Goal: Task Accomplishment & Management: Manage account settings

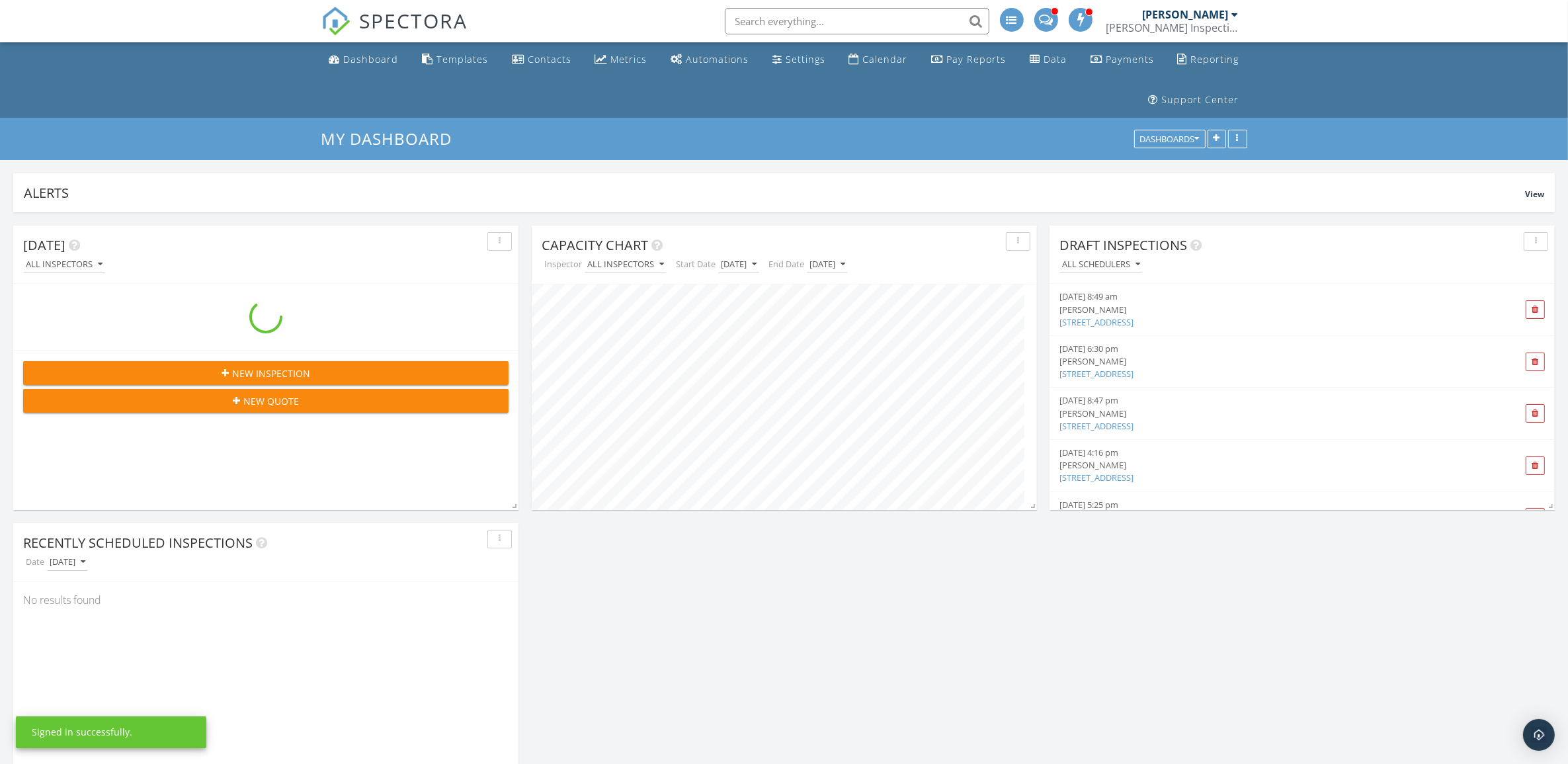
scroll to position [284, 505]
click at [862, 23] on input "text" at bounding box center [857, 21] width 265 height 26
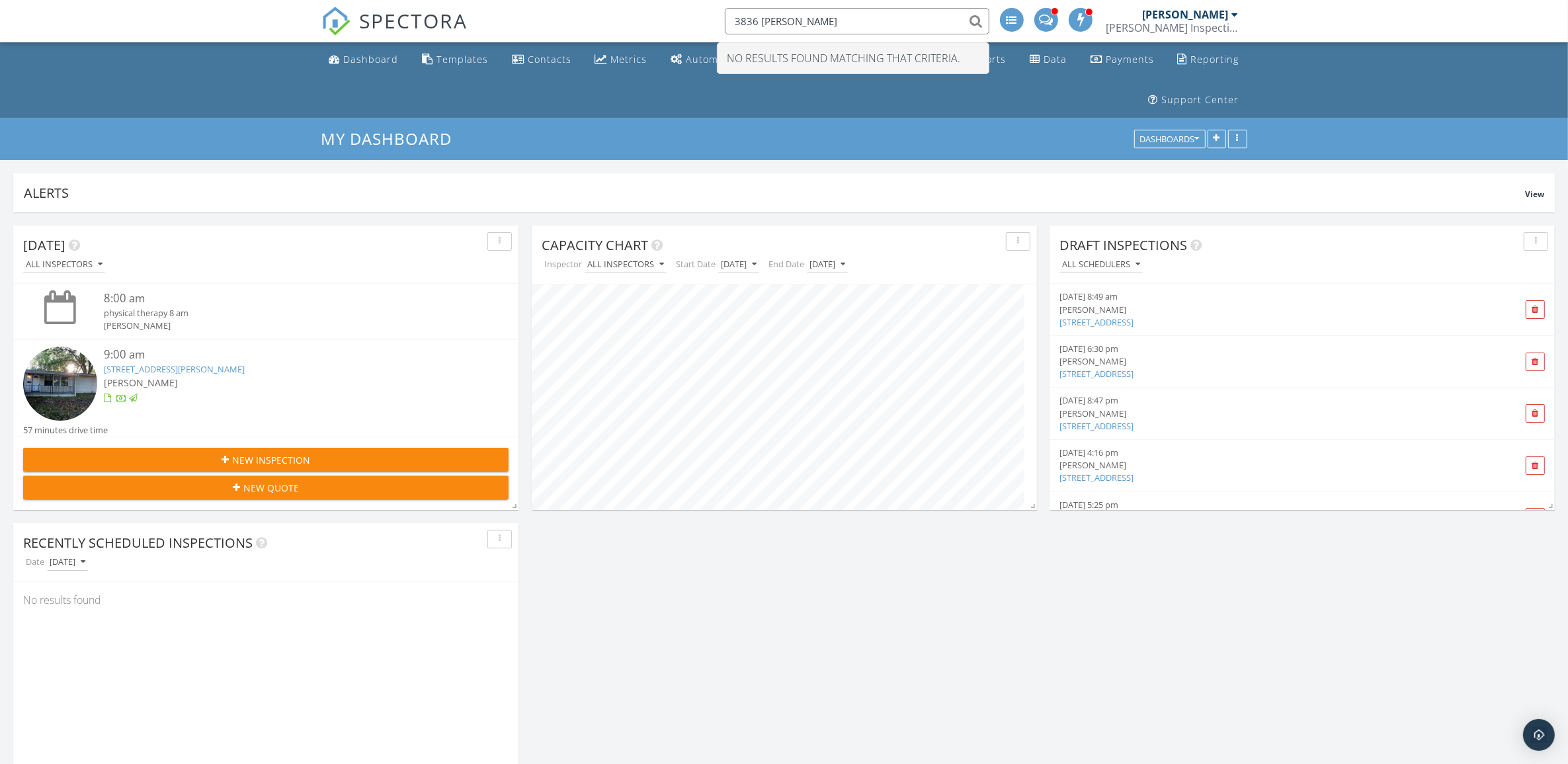
click at [794, 21] on input "3836 john glenn" at bounding box center [857, 21] width 265 height 26
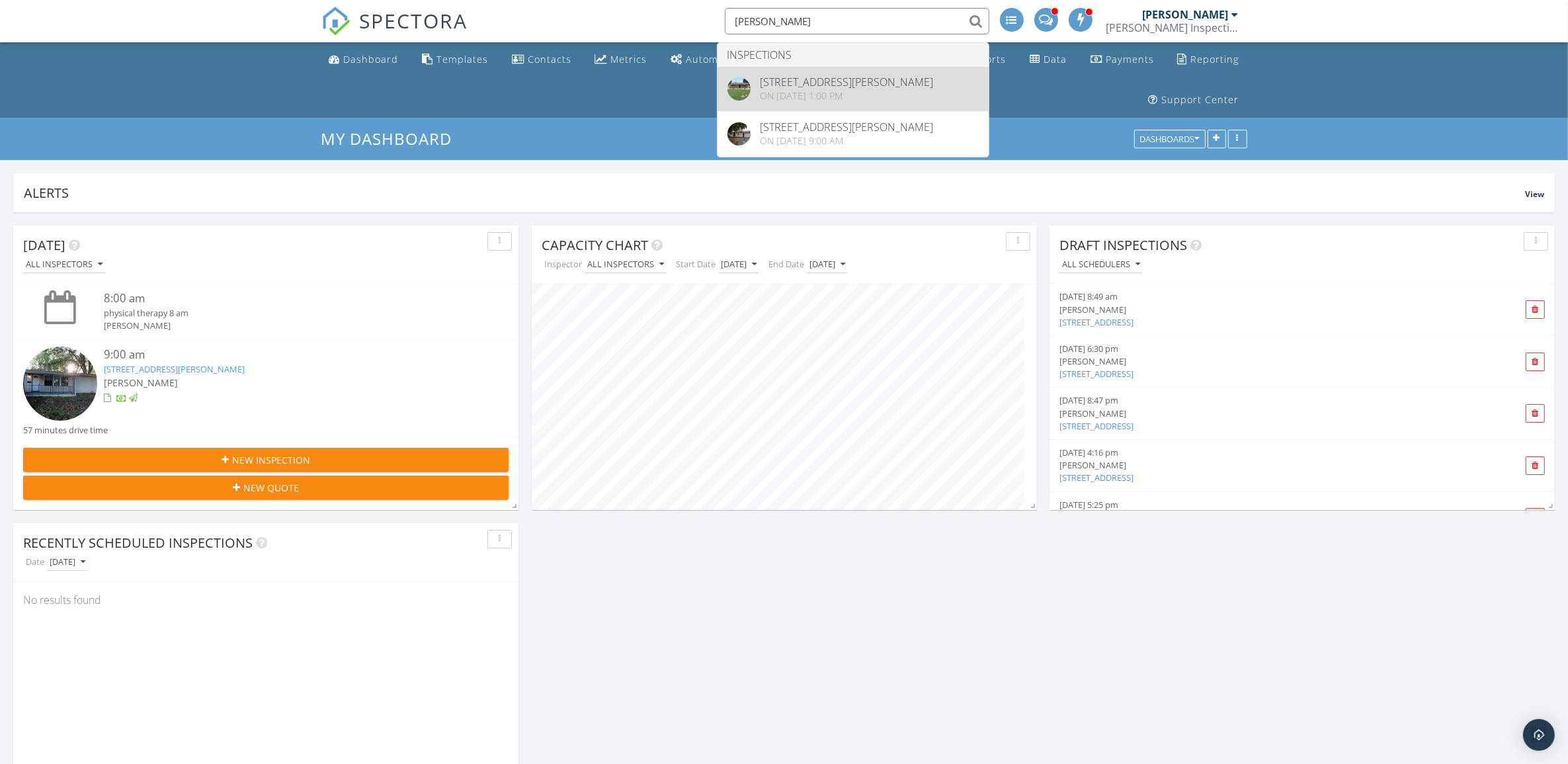
type input "john glenn"
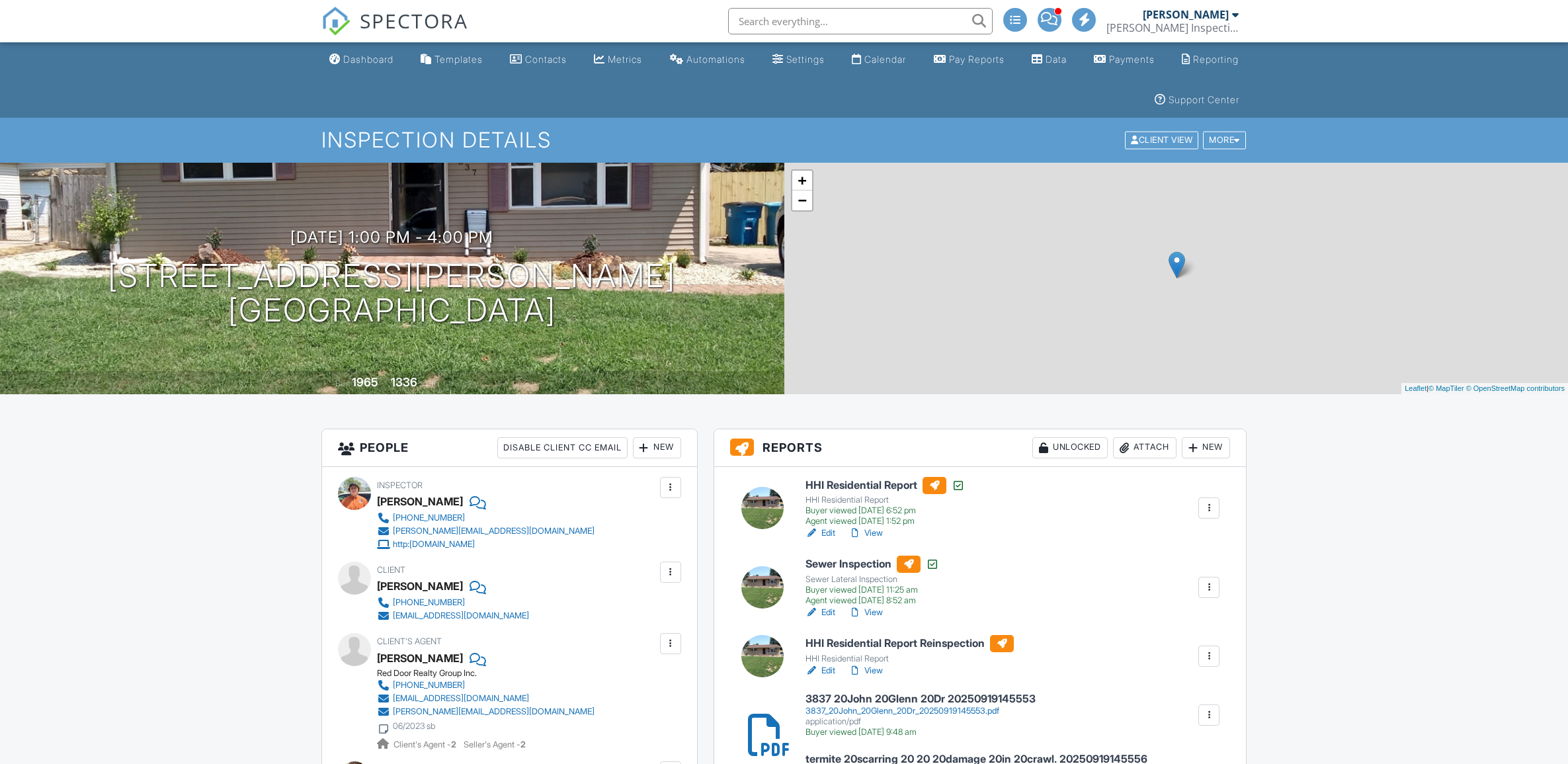
scroll to position [275, 0]
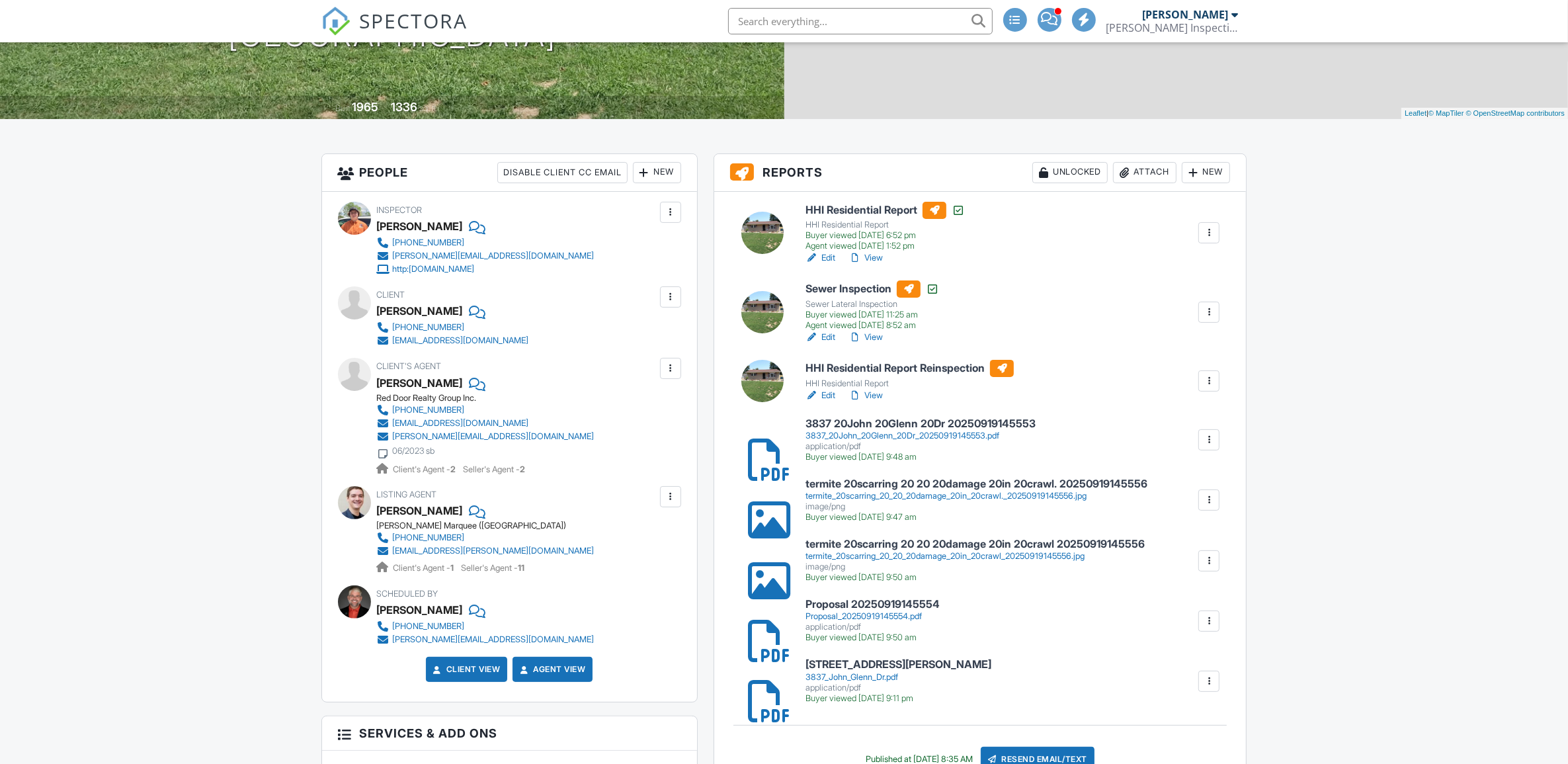
click at [878, 256] on link "View" at bounding box center [866, 258] width 34 height 14
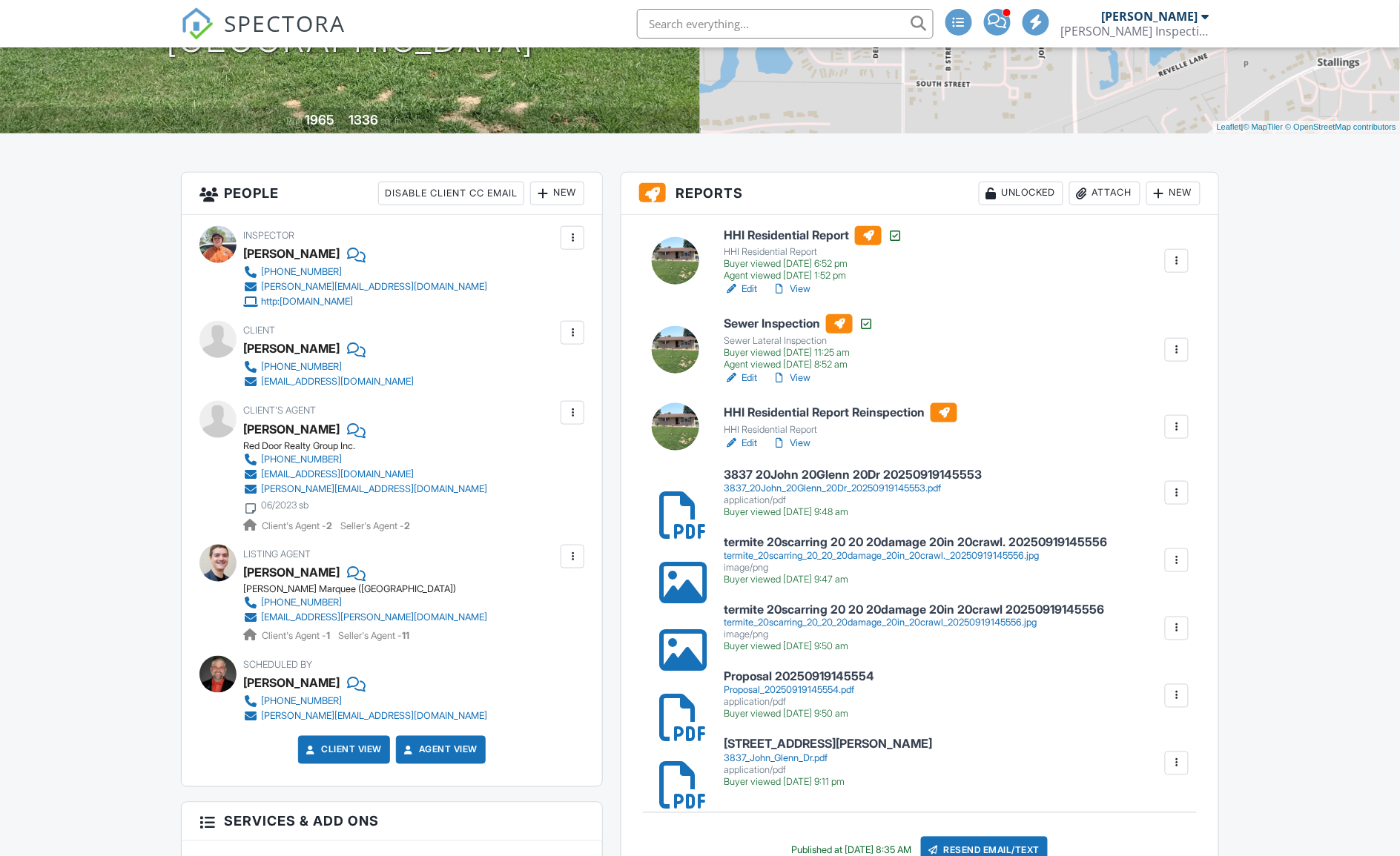
scroll to position [0, 0]
click at [809, 444] on link "View" at bounding box center [791, 443] width 38 height 15
click at [797, 437] on link "View" at bounding box center [791, 443] width 38 height 15
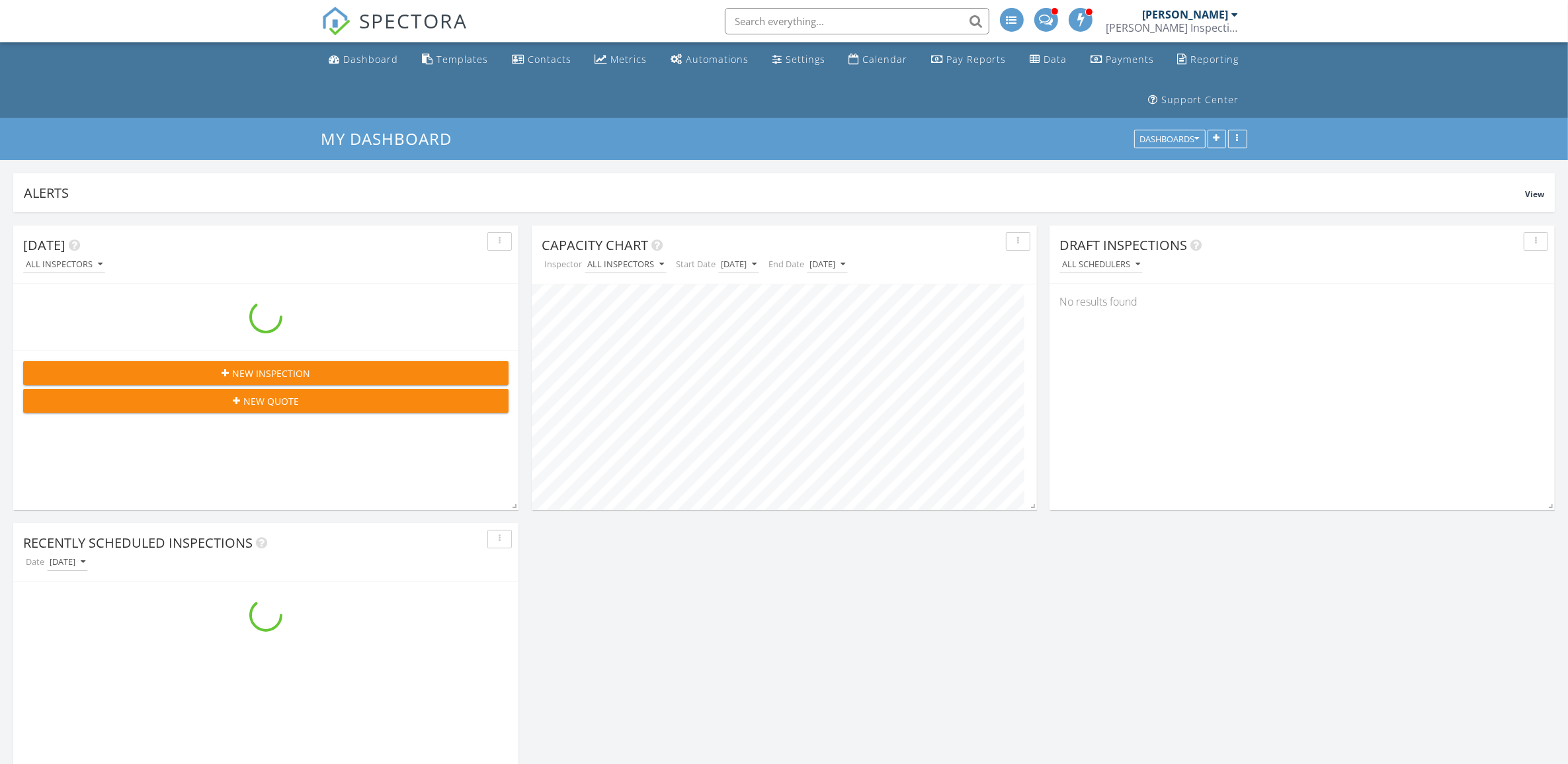
click at [822, 21] on input "text" at bounding box center [857, 21] width 265 height 26
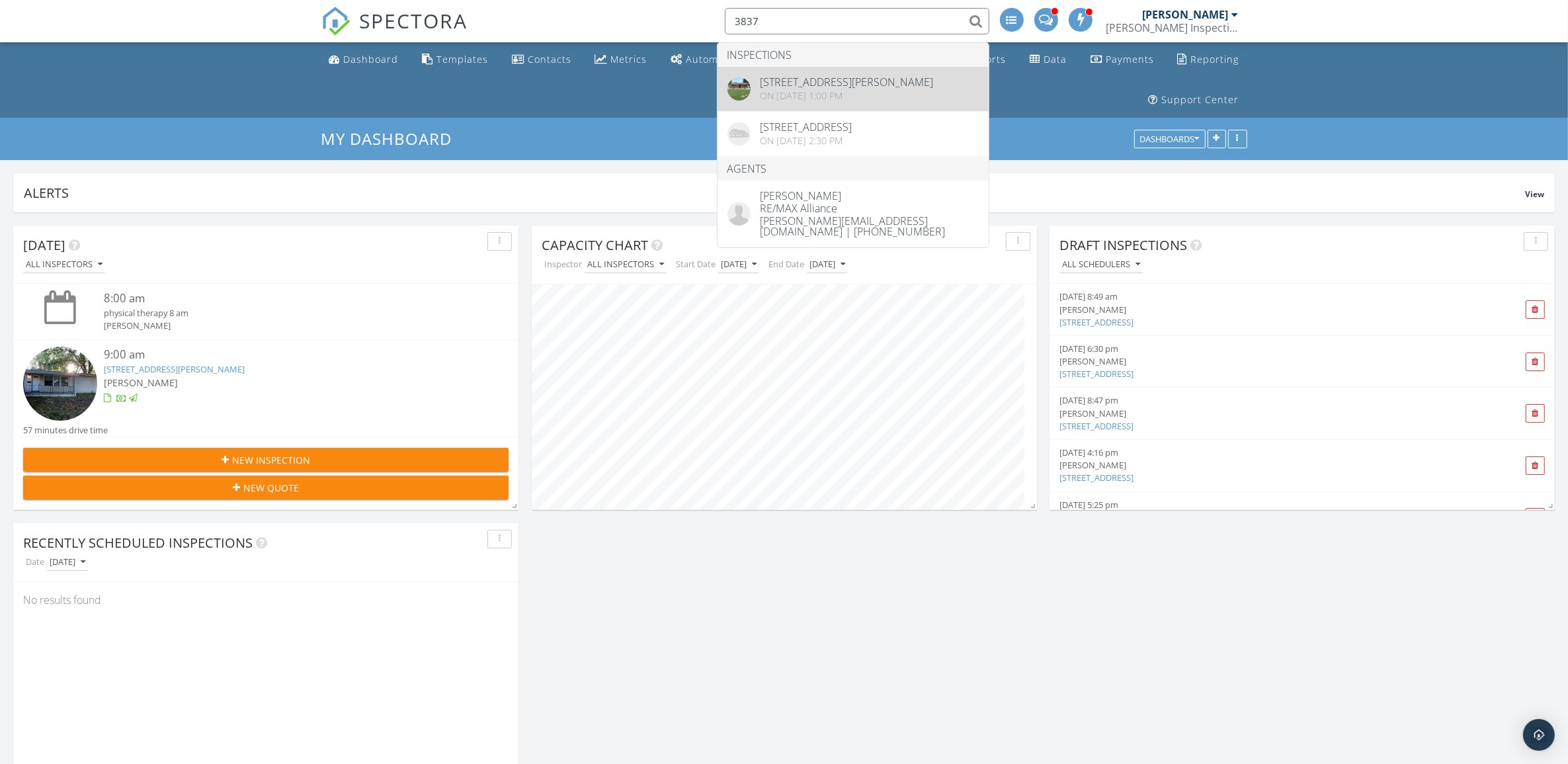
type input "3837"
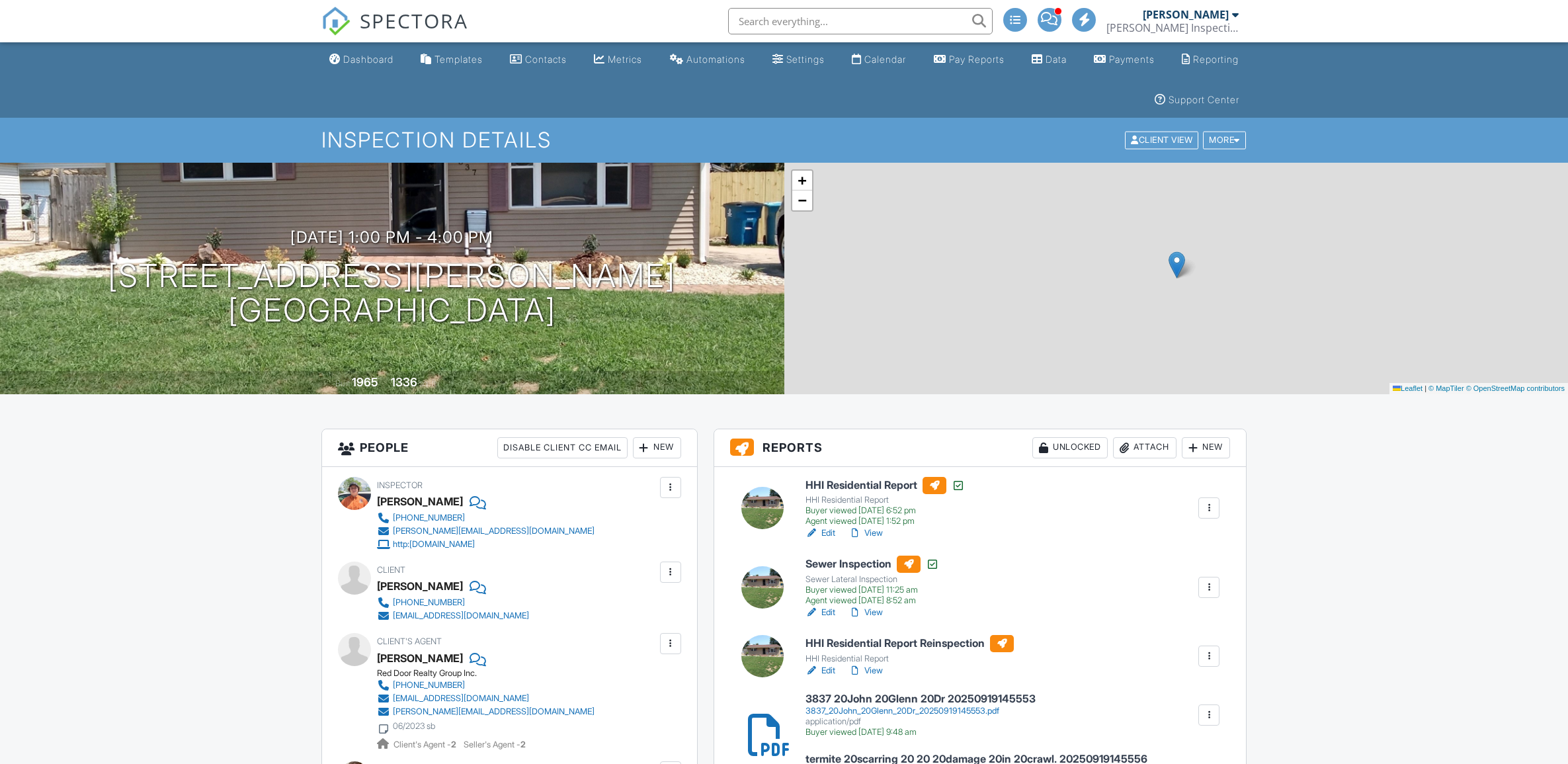
click at [877, 530] on link "View" at bounding box center [866, 533] width 34 height 14
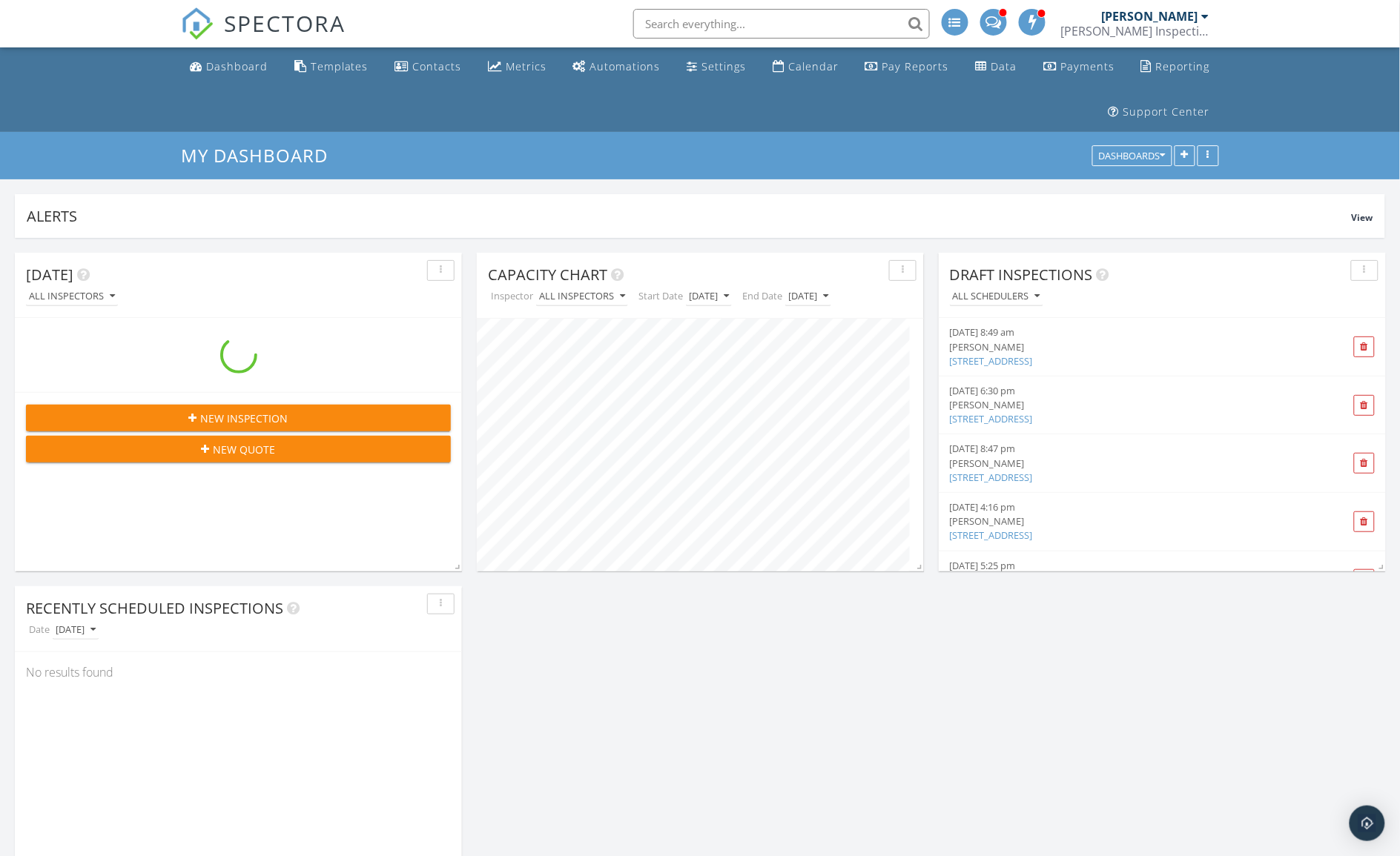
scroll to position [318, 447]
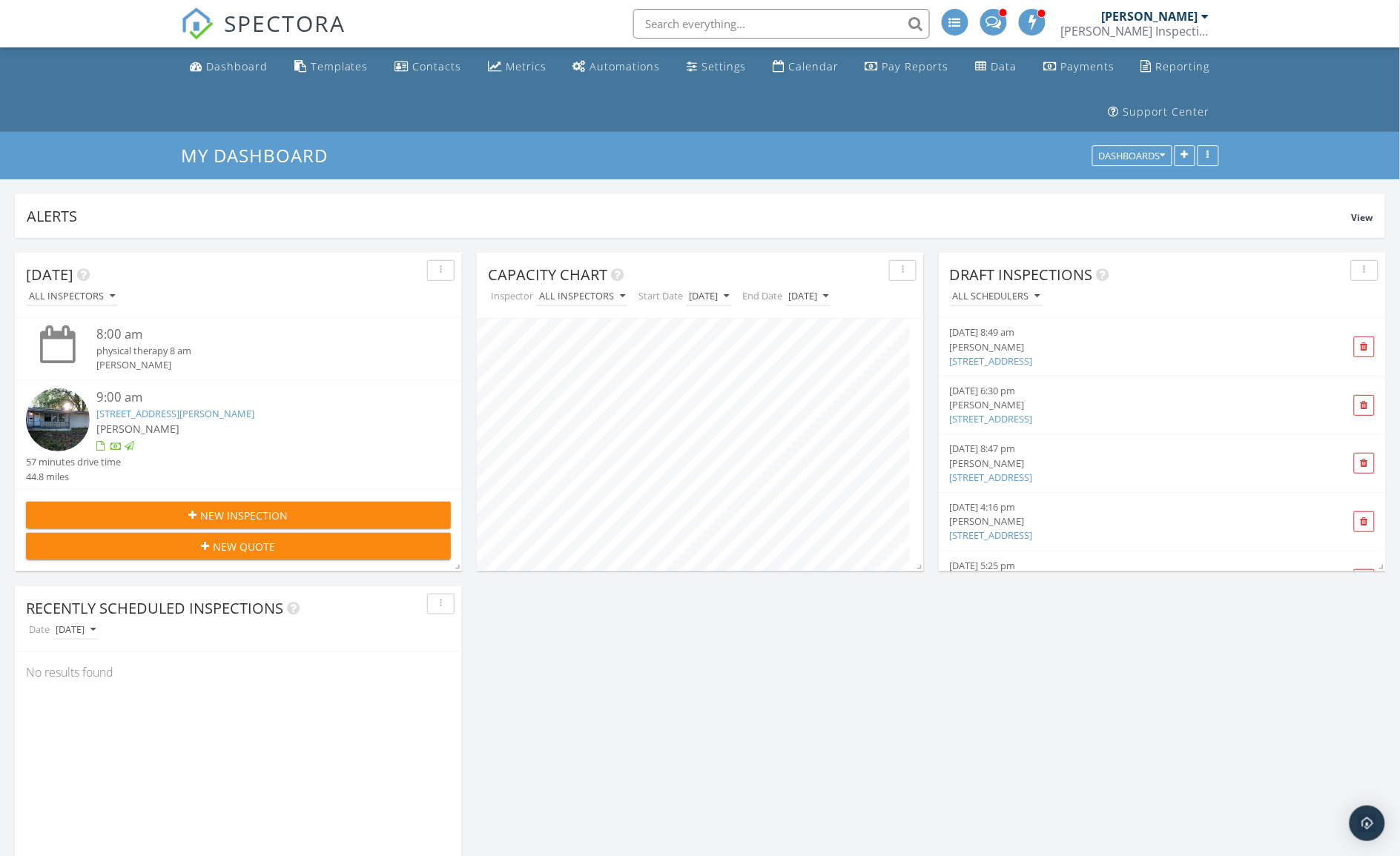
click at [790, 26] on input "text" at bounding box center [781, 23] width 297 height 30
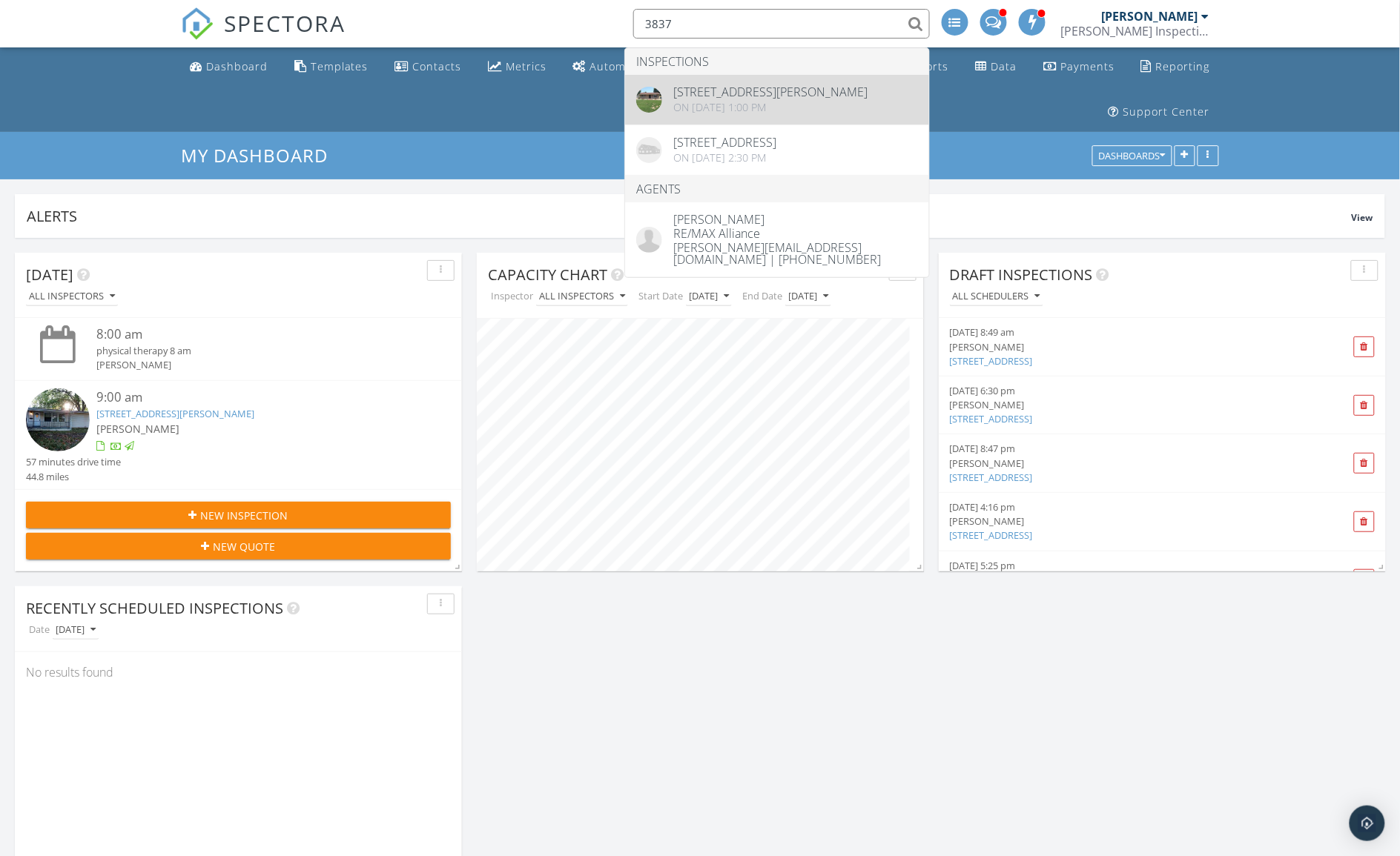
type input "3837"
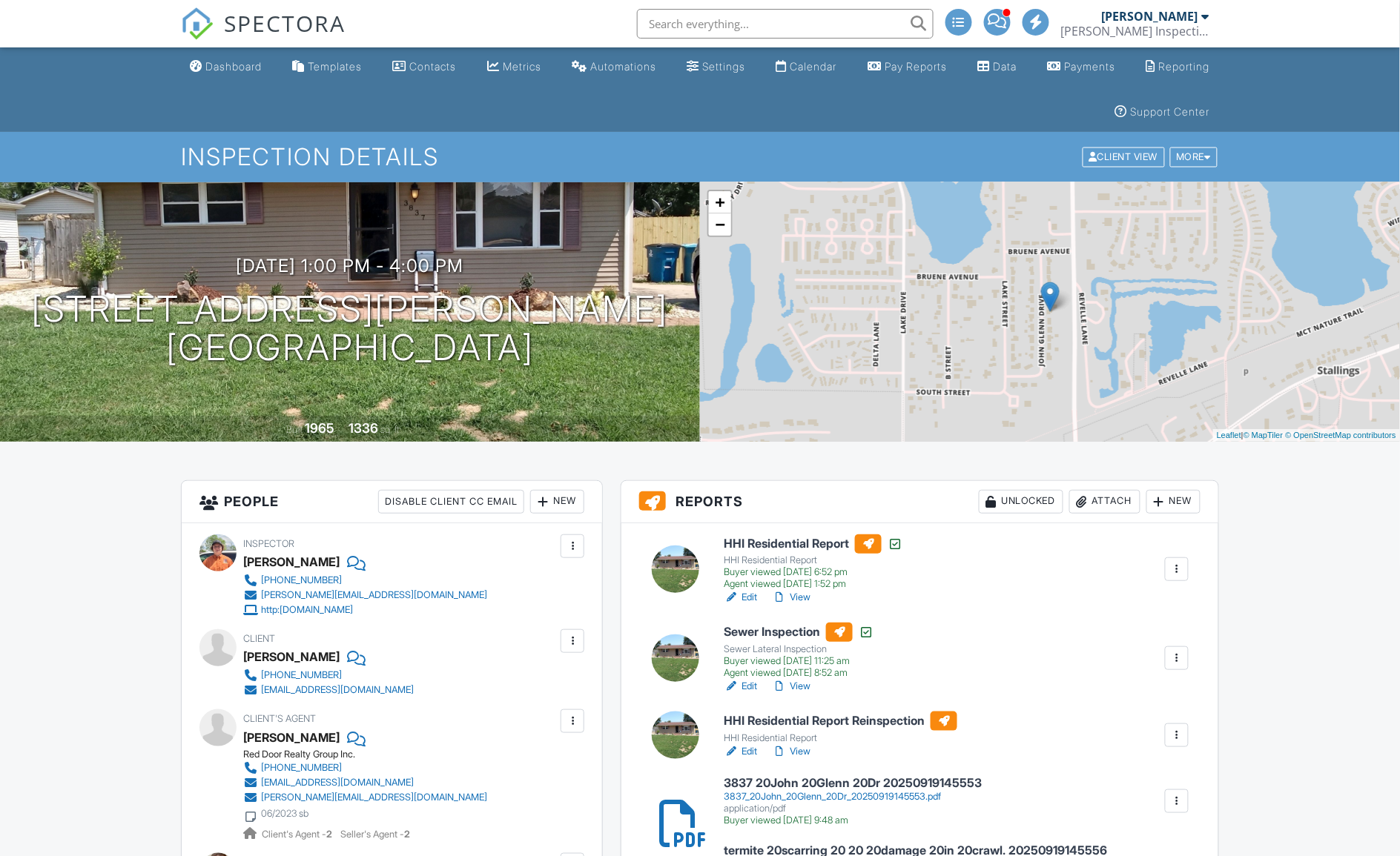
click at [807, 754] on link "View" at bounding box center [791, 751] width 38 height 15
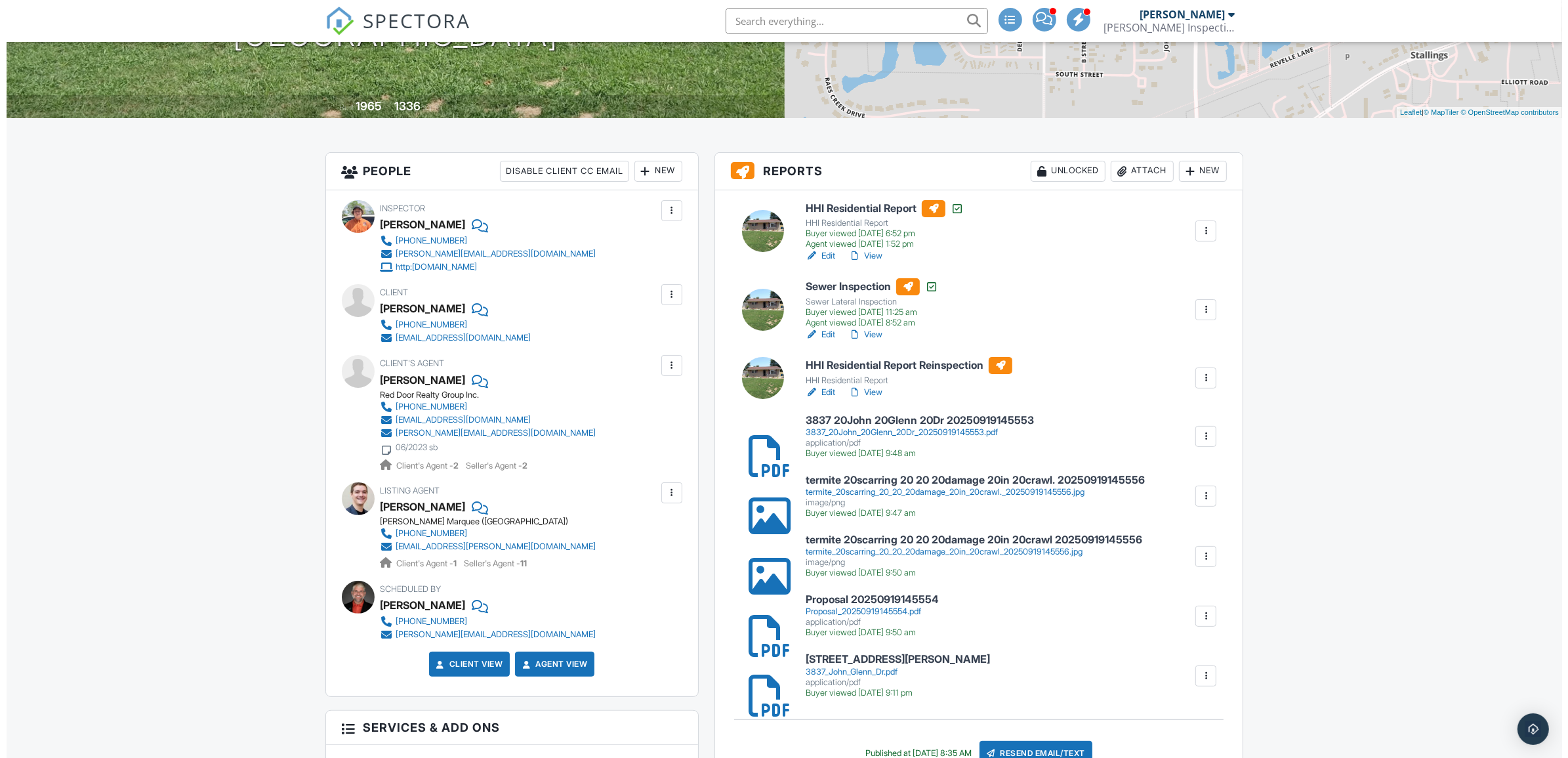
scroll to position [547, 0]
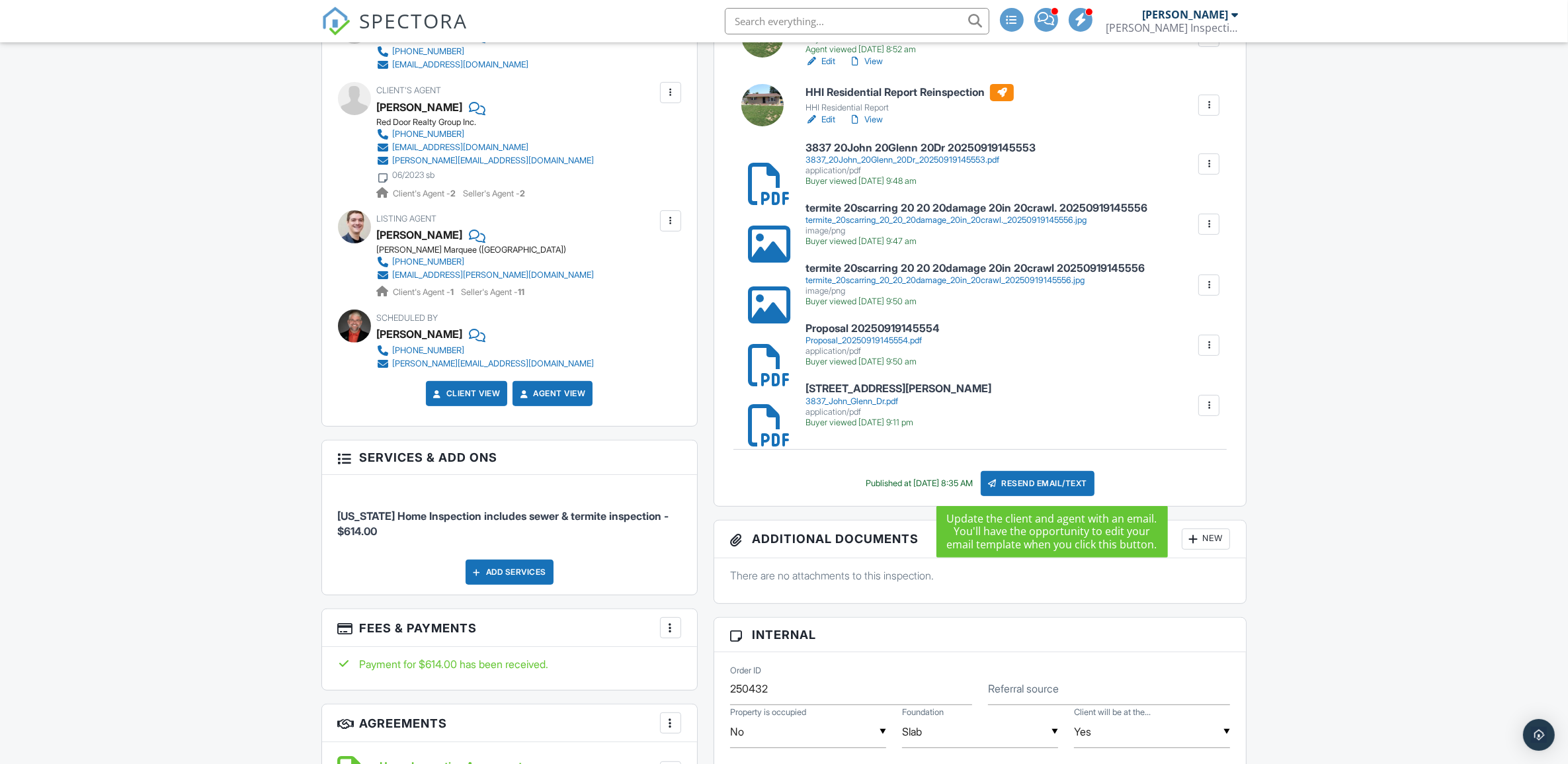
click at [1065, 478] on div "Resend Email/Text" at bounding box center [1038, 483] width 114 height 25
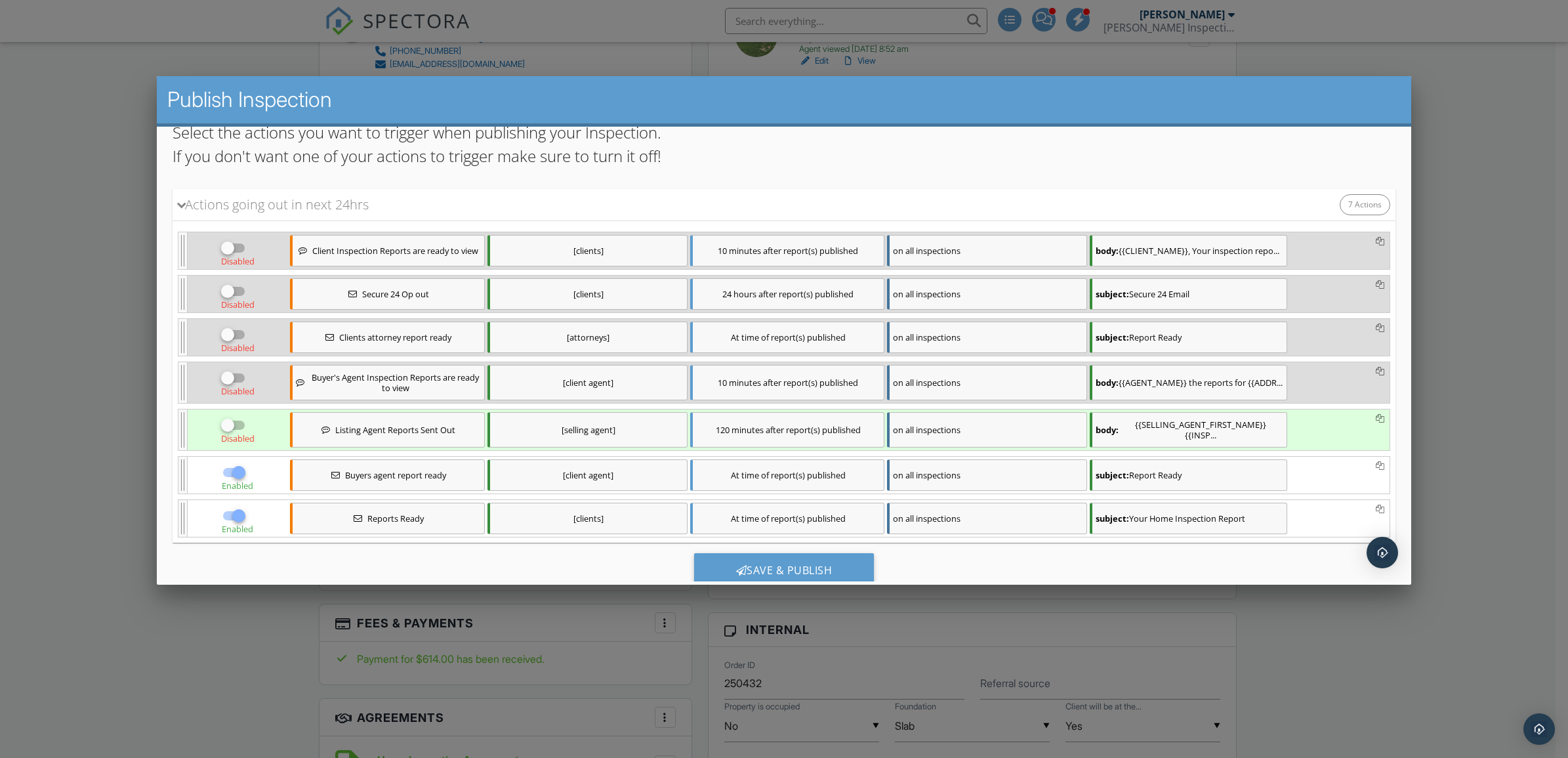
scroll to position [211, 0]
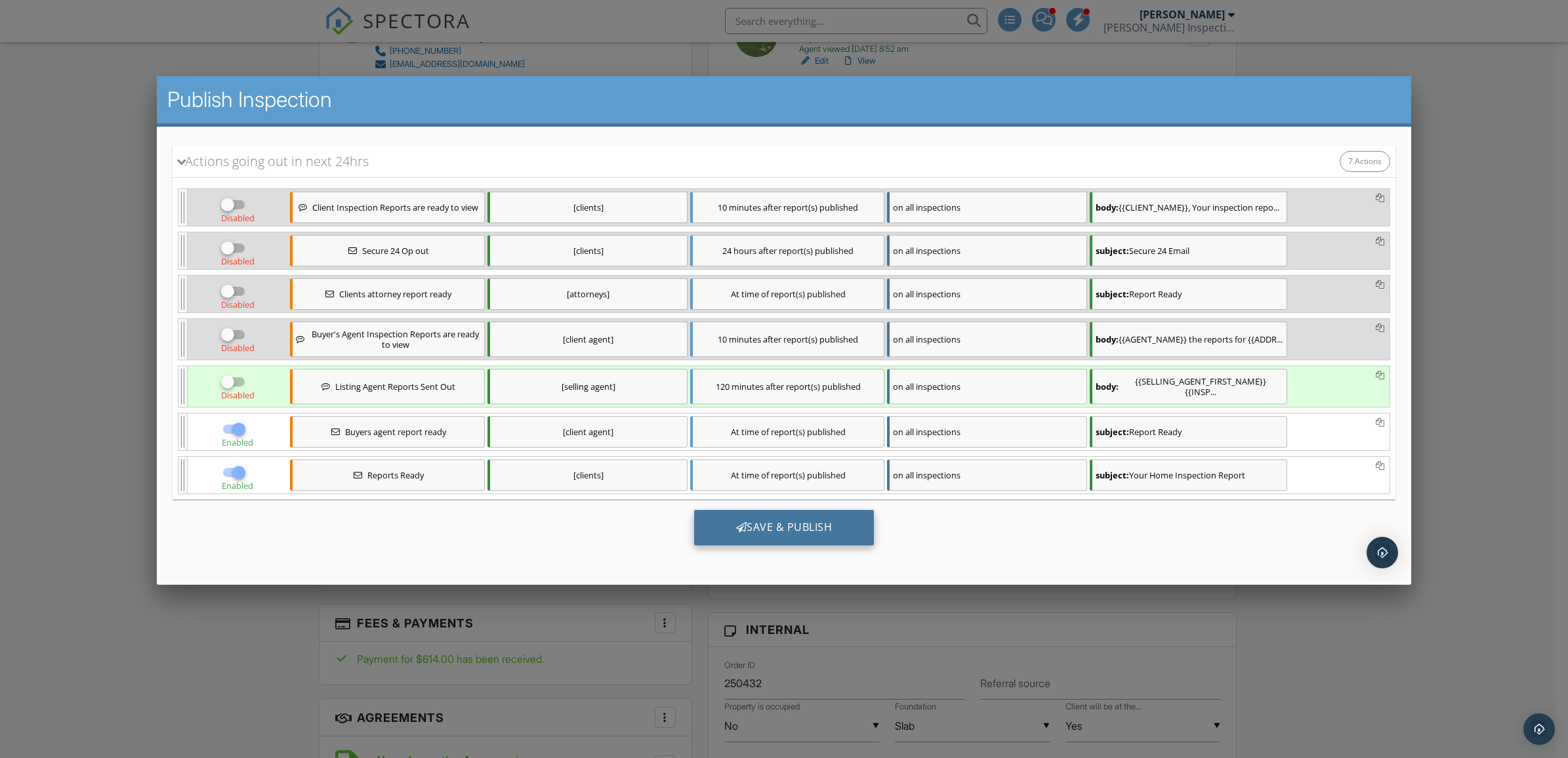
click at [817, 525] on div "Save & Publish" at bounding box center [784, 527] width 180 height 35
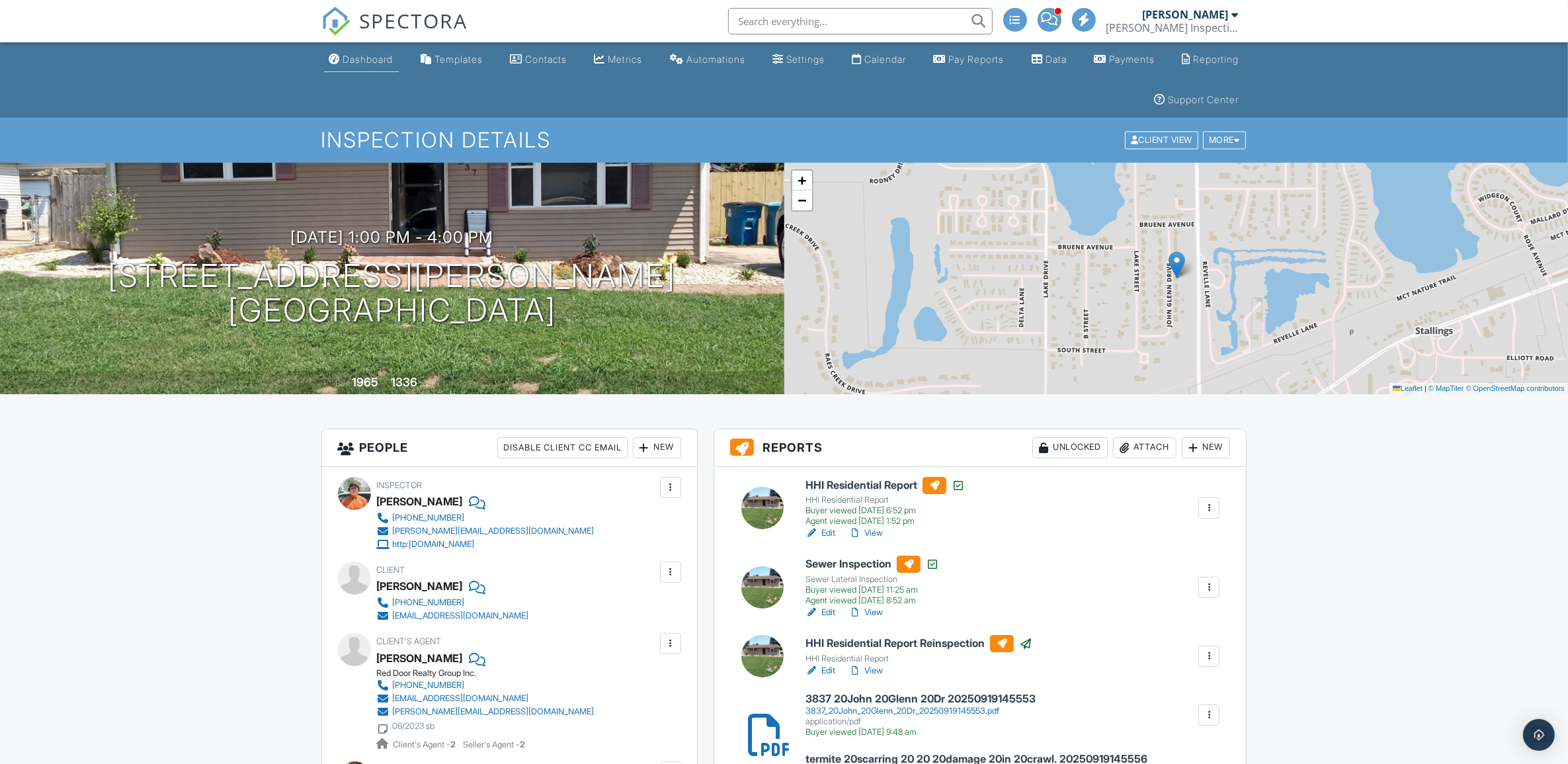
click at [371, 61] on div "Dashboard" at bounding box center [368, 59] width 51 height 11
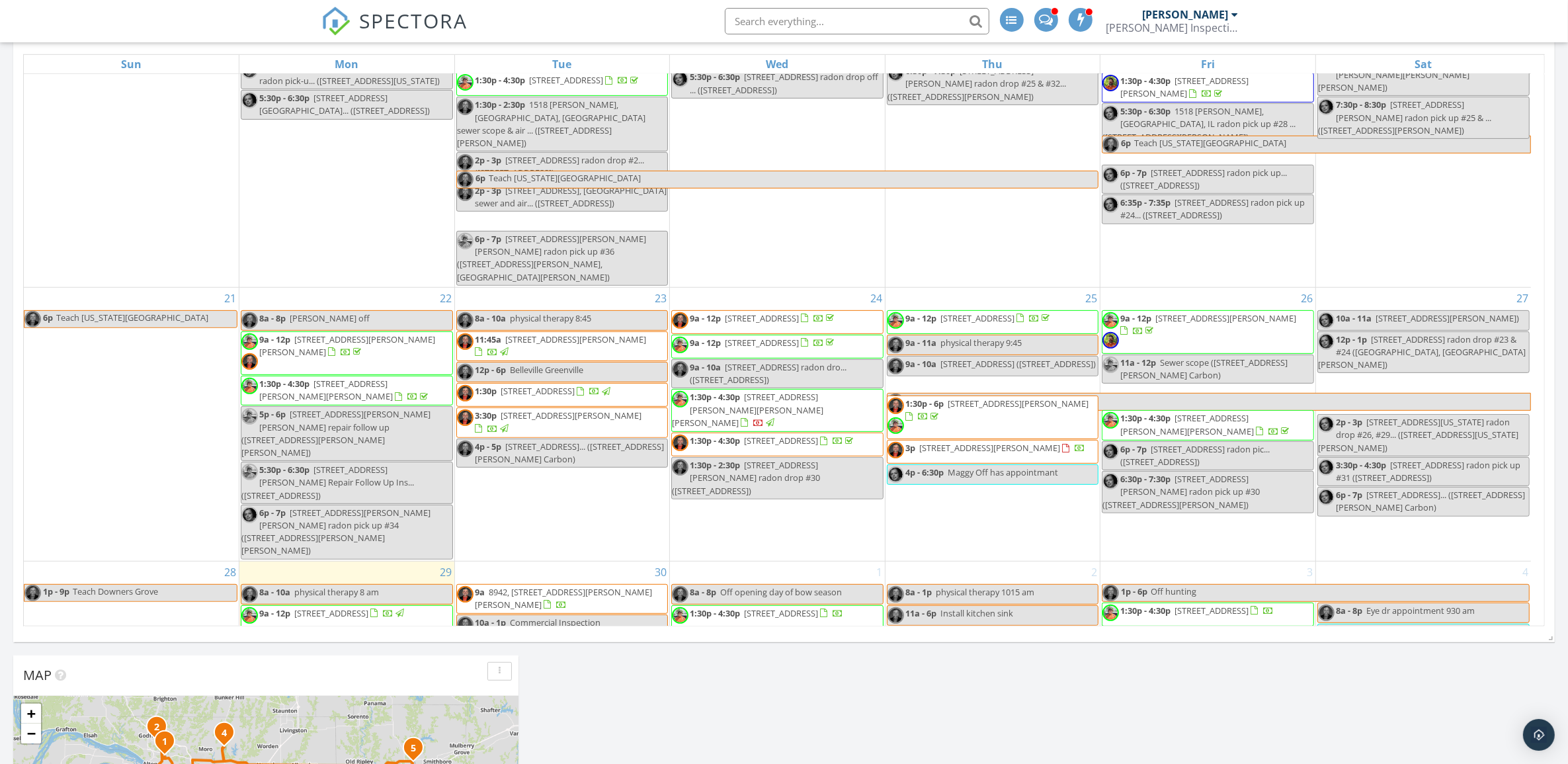
scroll to position [689, 0]
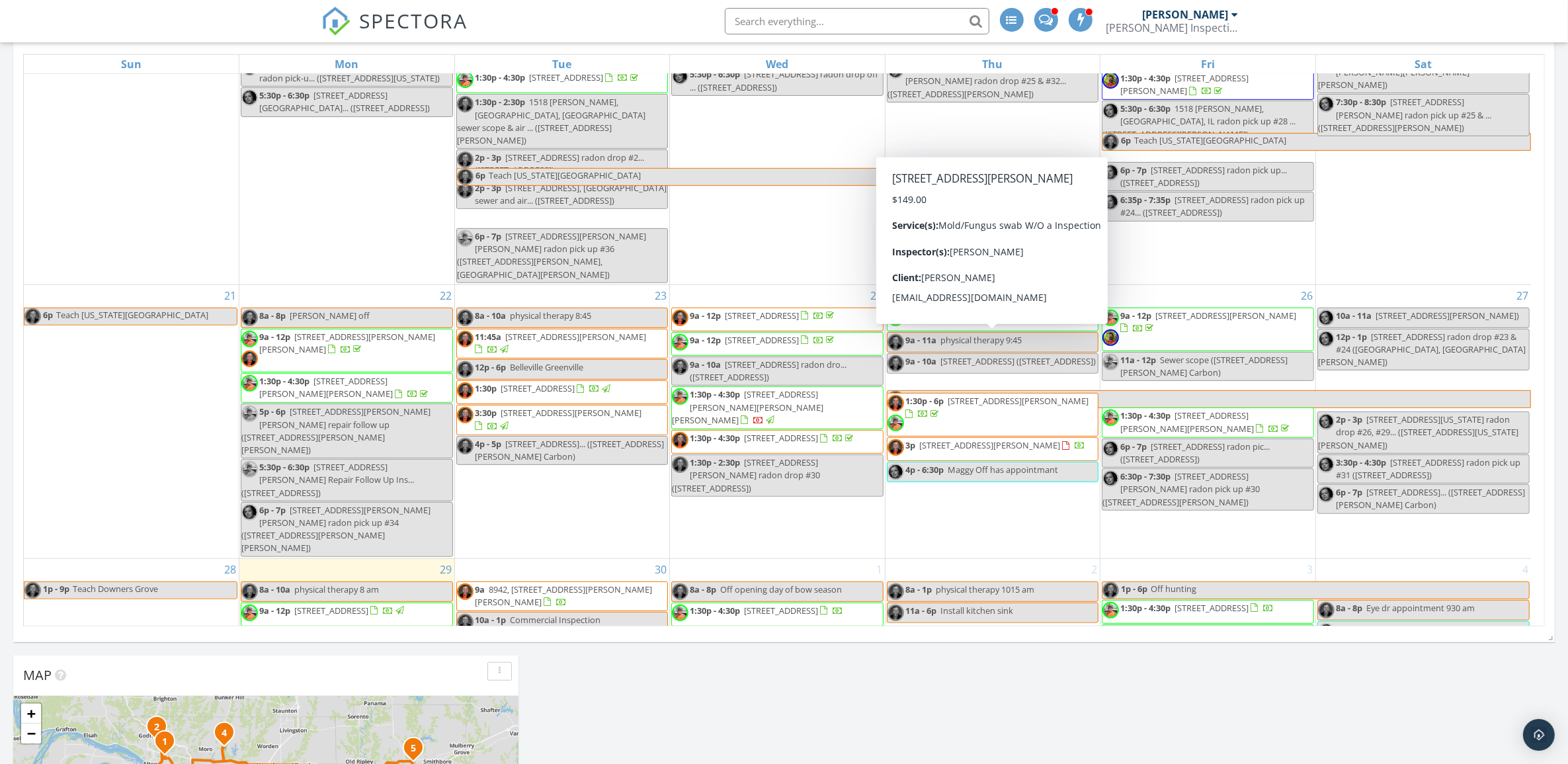
click at [953, 439] on span "101 Herman St, Highland 62249" at bounding box center [990, 445] width 141 height 12
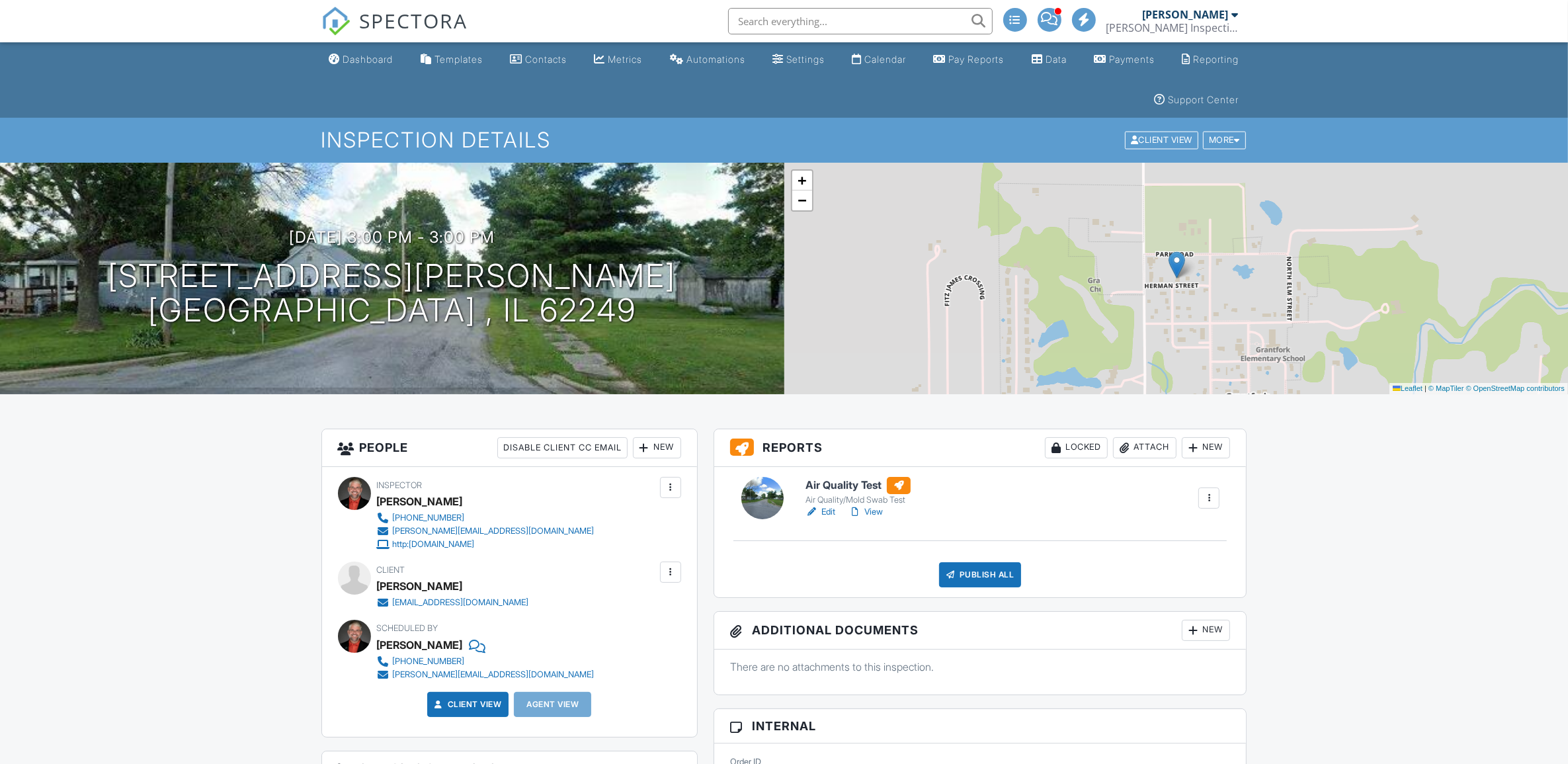
click at [1205, 498] on div at bounding box center [1209, 498] width 14 height 14
click at [1147, 597] on link "Delete" at bounding box center [1174, 600] width 79 height 14
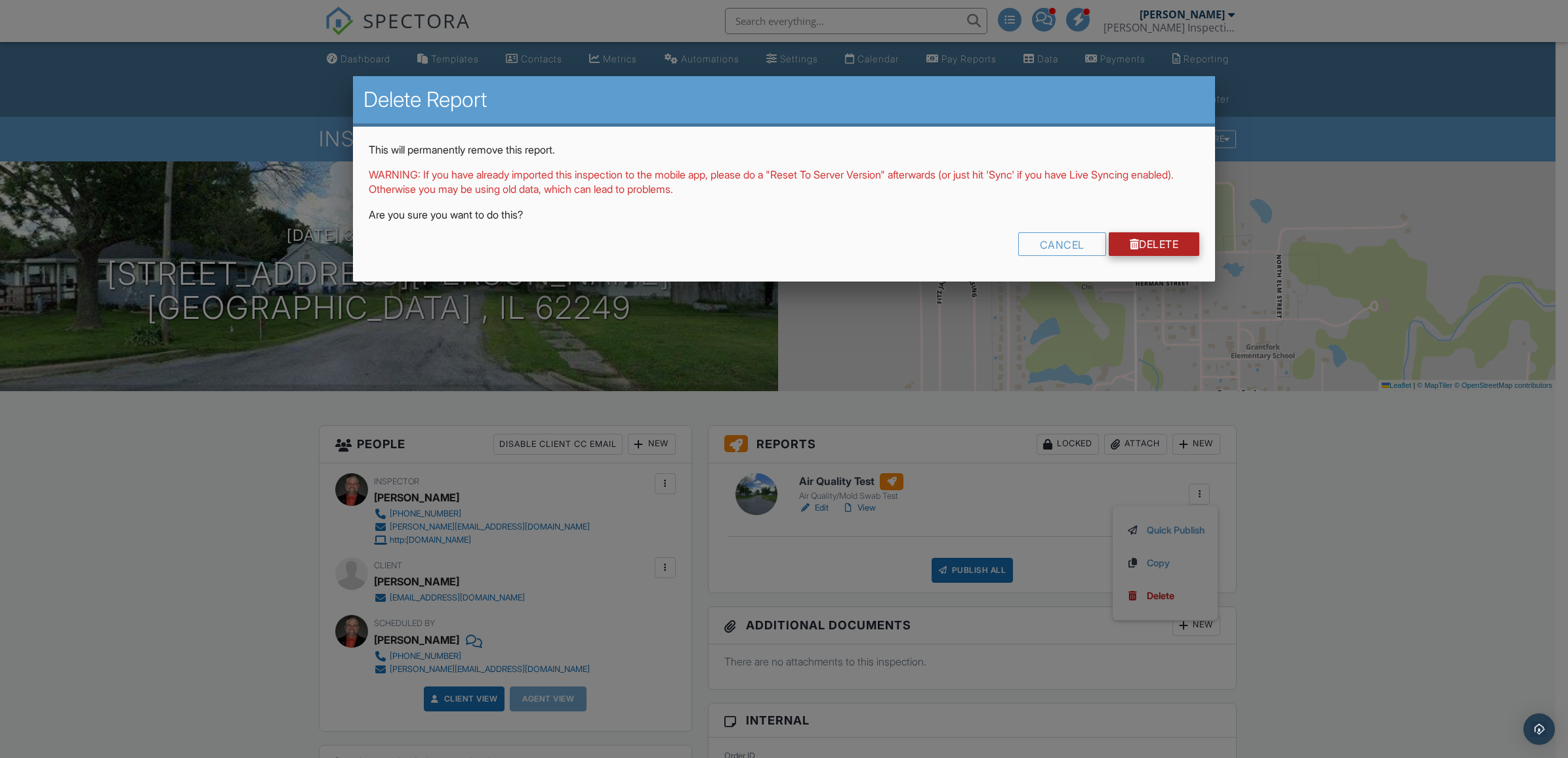
click at [1148, 244] on link "Delete" at bounding box center [1154, 244] width 91 height 23
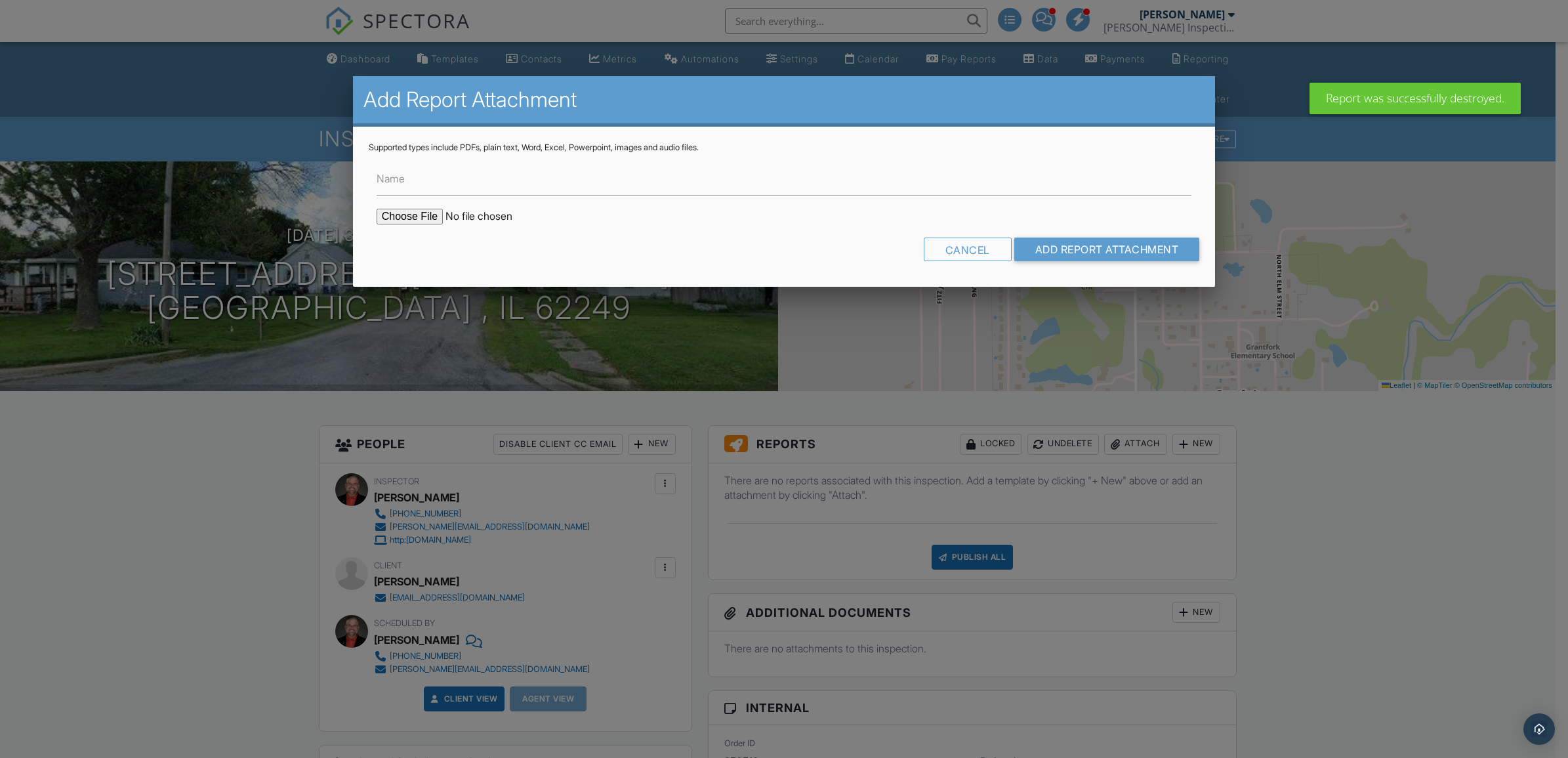
click at [384, 211] on input "file" at bounding box center [488, 216] width 223 height 16
type input "C:\fakepath\[STREET_ADDRESS] Certificate of Mold Analysis.pdf"
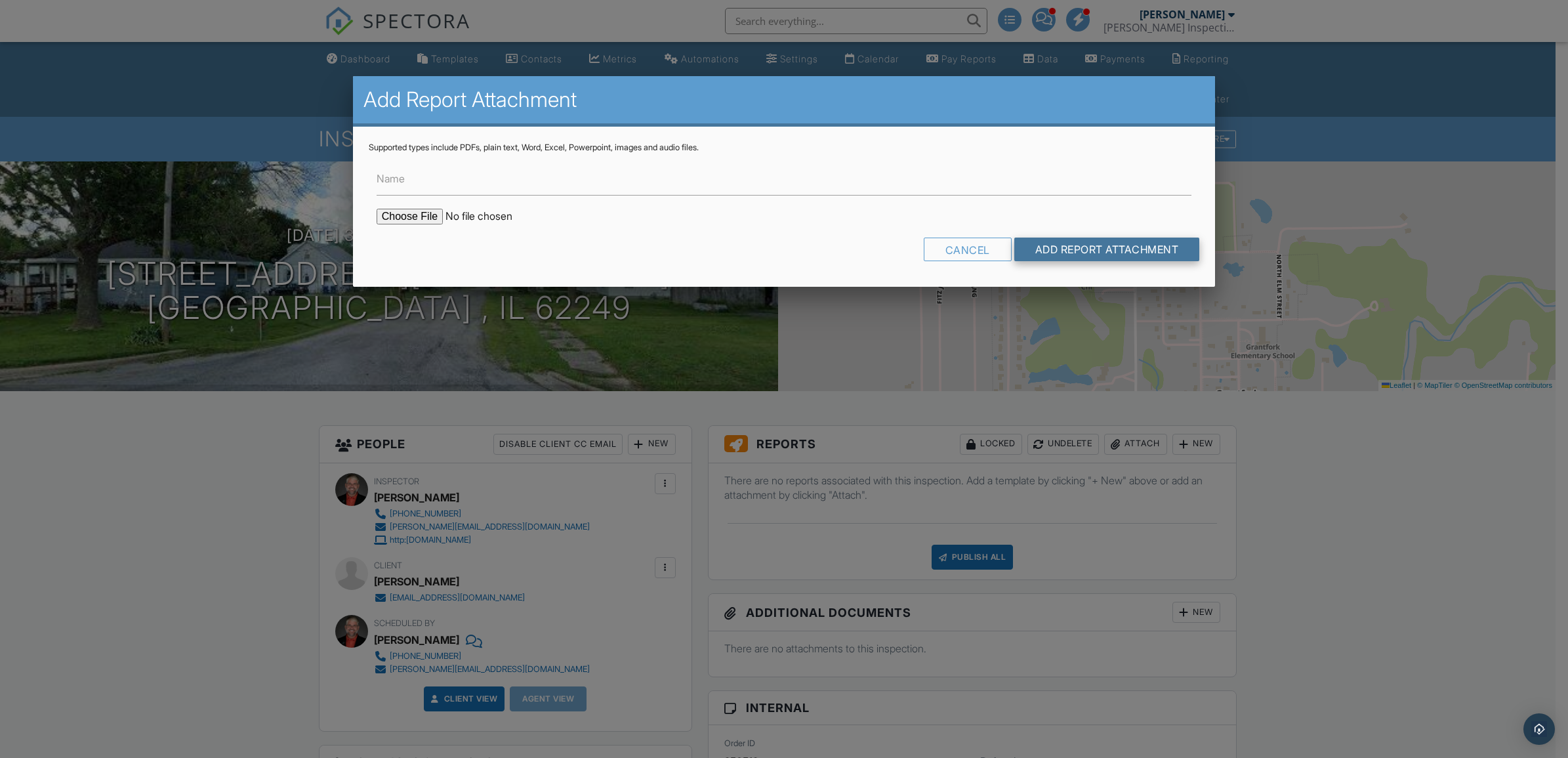
click at [1098, 254] on input "Add Report Attachment" at bounding box center [1107, 249] width 186 height 23
